Goal: Task Accomplishment & Management: Manage account settings

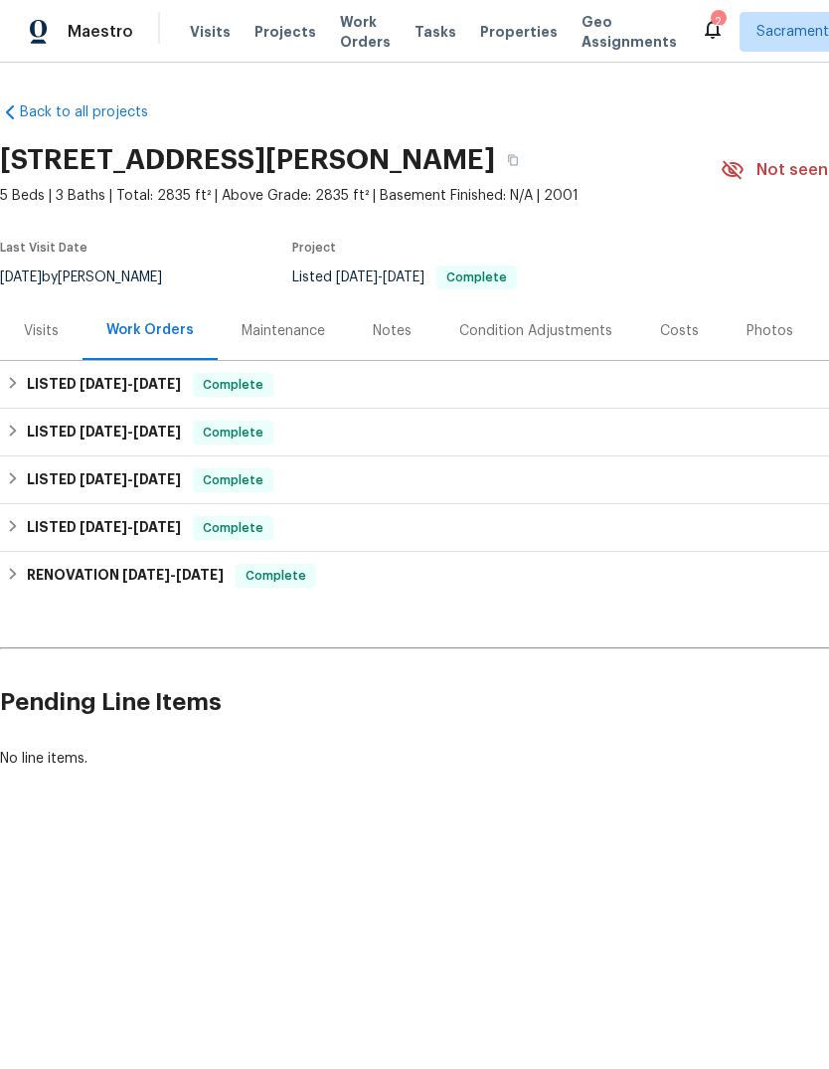
click at [701, 32] on icon at bounding box center [713, 29] width 24 height 24
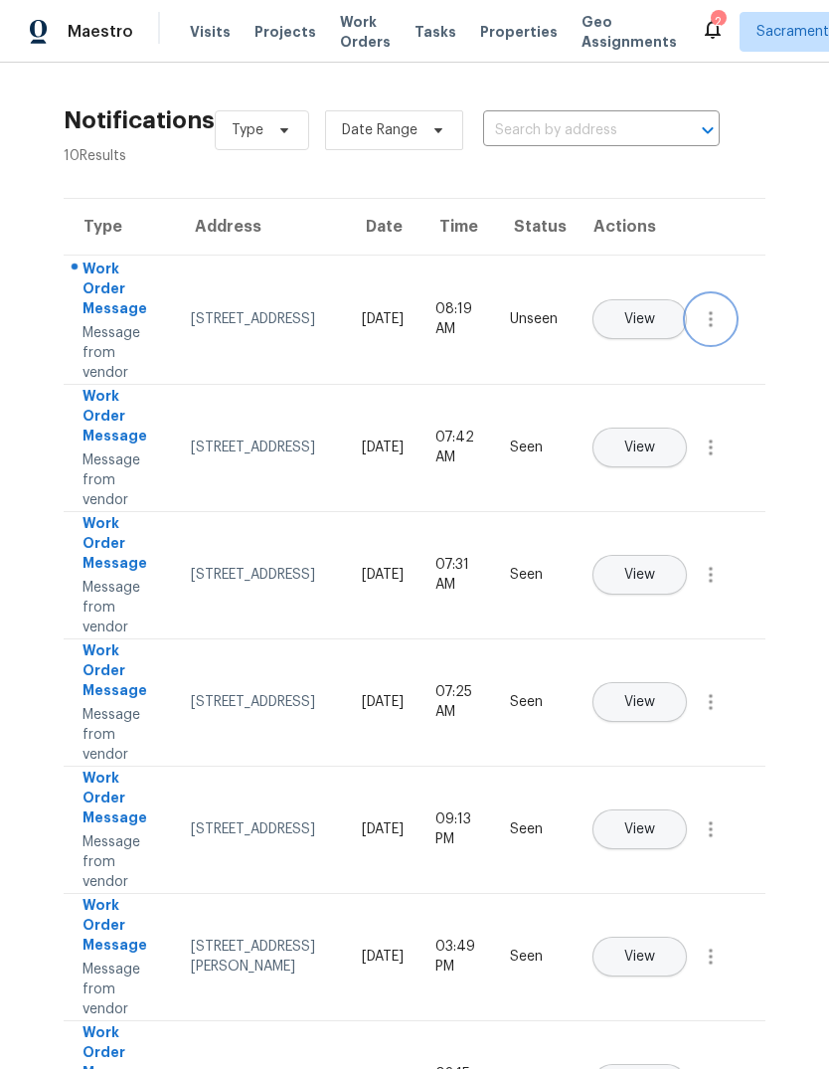
click at [707, 331] on icon "button" at bounding box center [711, 319] width 24 height 24
click at [647, 347] on div "Mark Seen" at bounding box center [597, 343] width 155 height 20
